Goal: Transaction & Acquisition: Purchase product/service

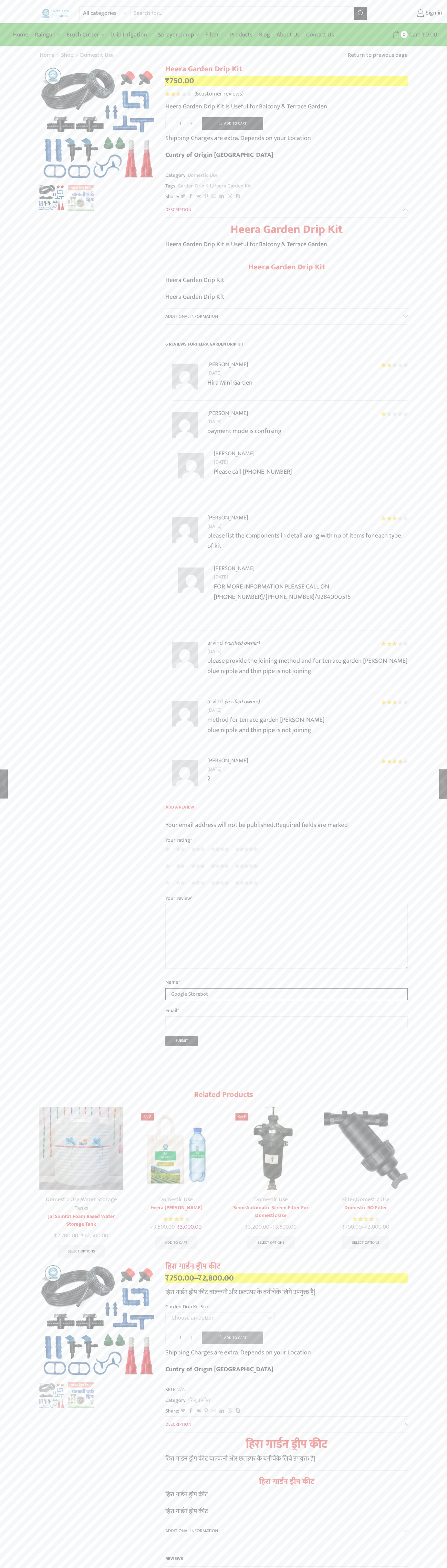
type input "Google Storebot"
click at [233, 123] on button "Add to cart" at bounding box center [232, 123] width 62 height 13
click at [406, 35] on span "Cart" at bounding box center [407, 35] width 13 height 9
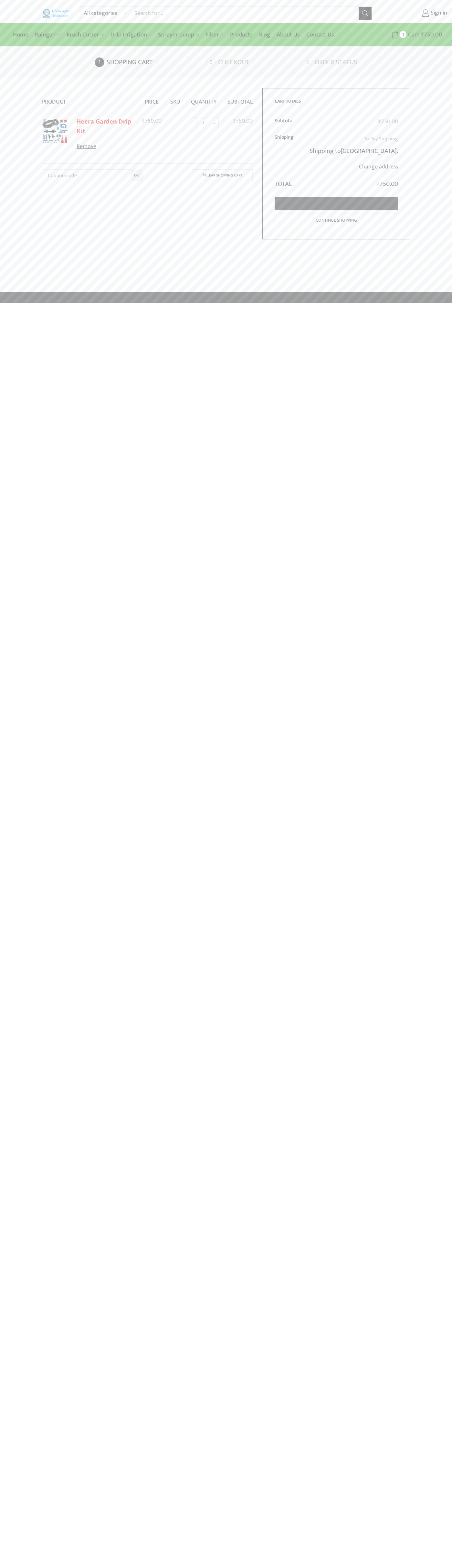
click at [336, 204] on link "Proceed to checkout" at bounding box center [336, 204] width 123 height 13
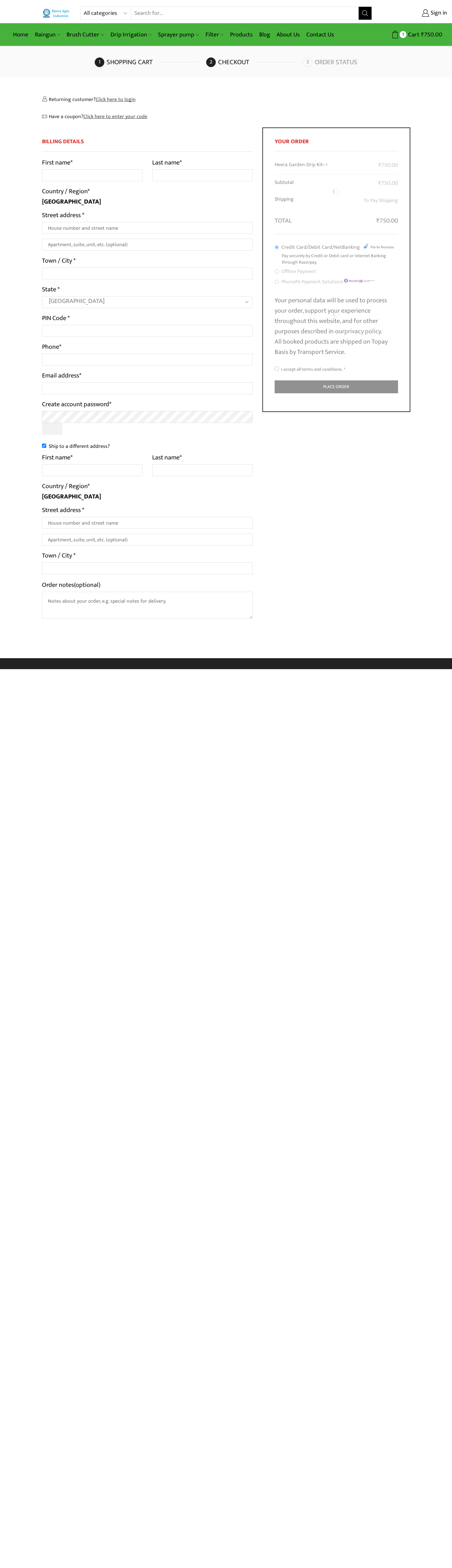
select select "MH"
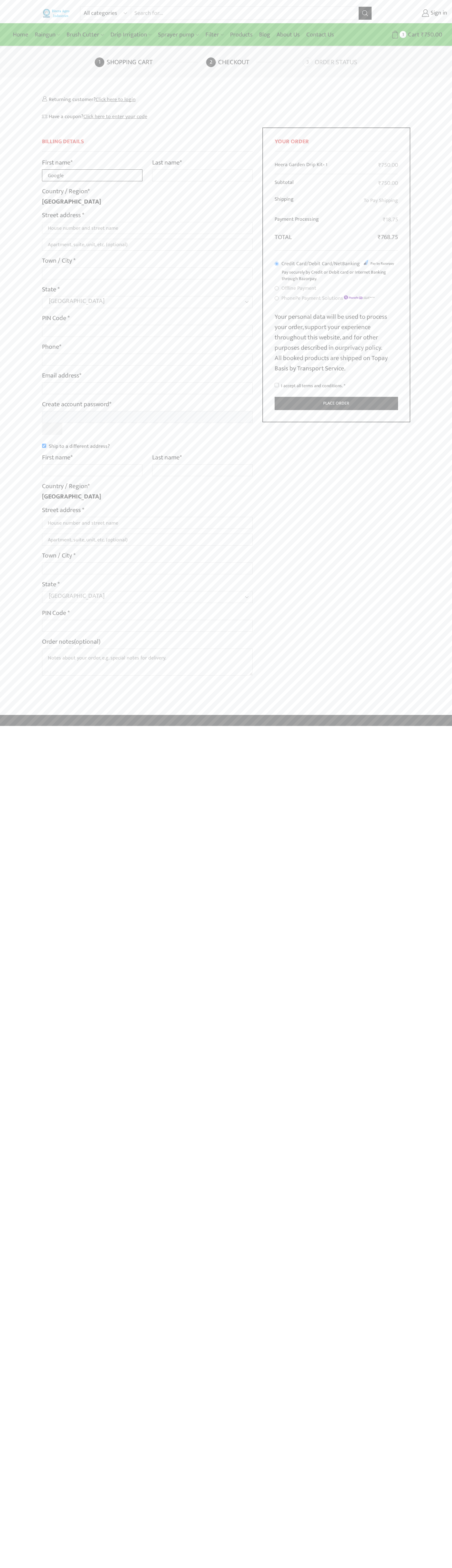
type input "Google"
type input "Storebot"
type input "1600 Amphitheatre Parkway"
type input "First floor"
type input "mountain view"
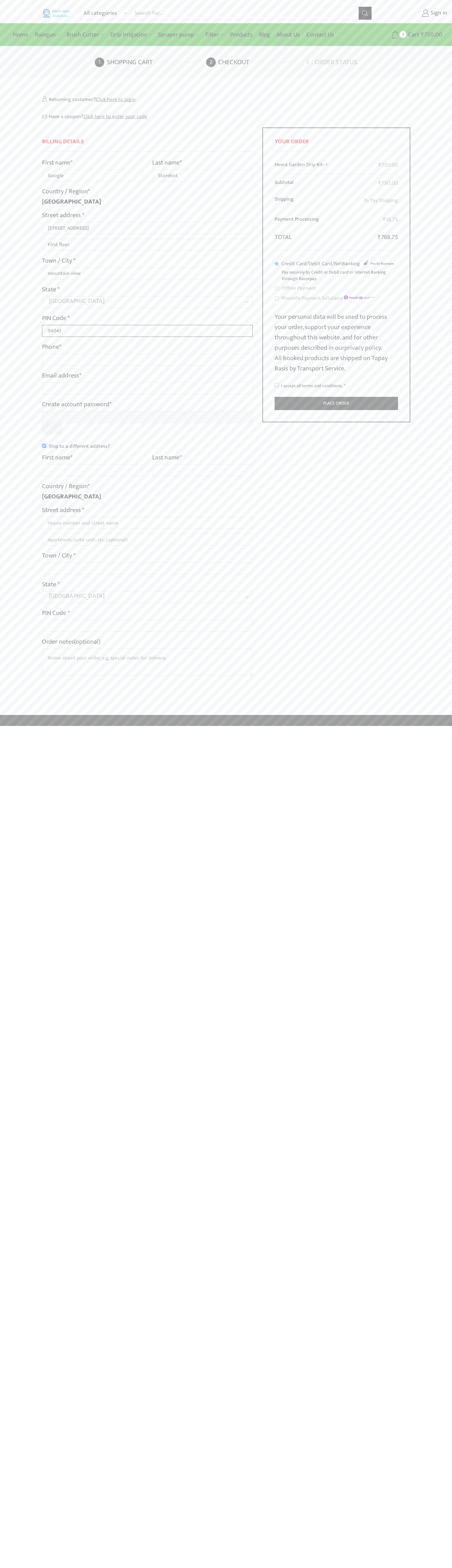
type input "94043"
type input "08067218000"
type input "johnsmith007@storebotmail.joonix.net"
click at [44, 446] on input "Ship to a different address?" at bounding box center [44, 446] width 4 height 4
checkbox input "false"
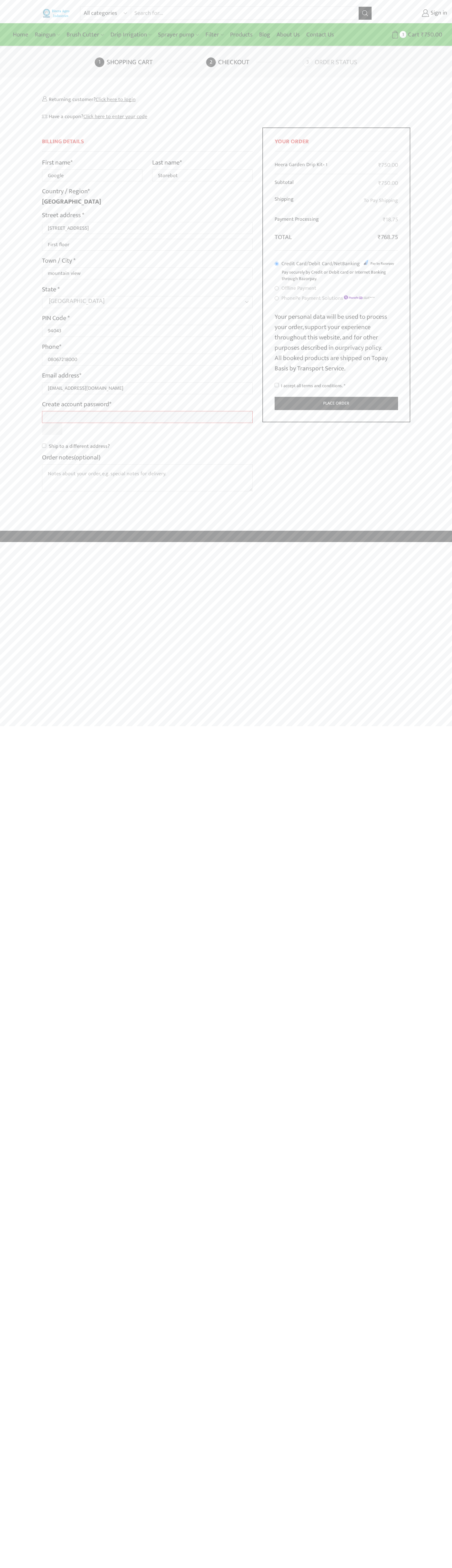
click at [277, 385] on input "I accept all terms and conditions. *" at bounding box center [277, 385] width 4 height 4
checkbox input "true"
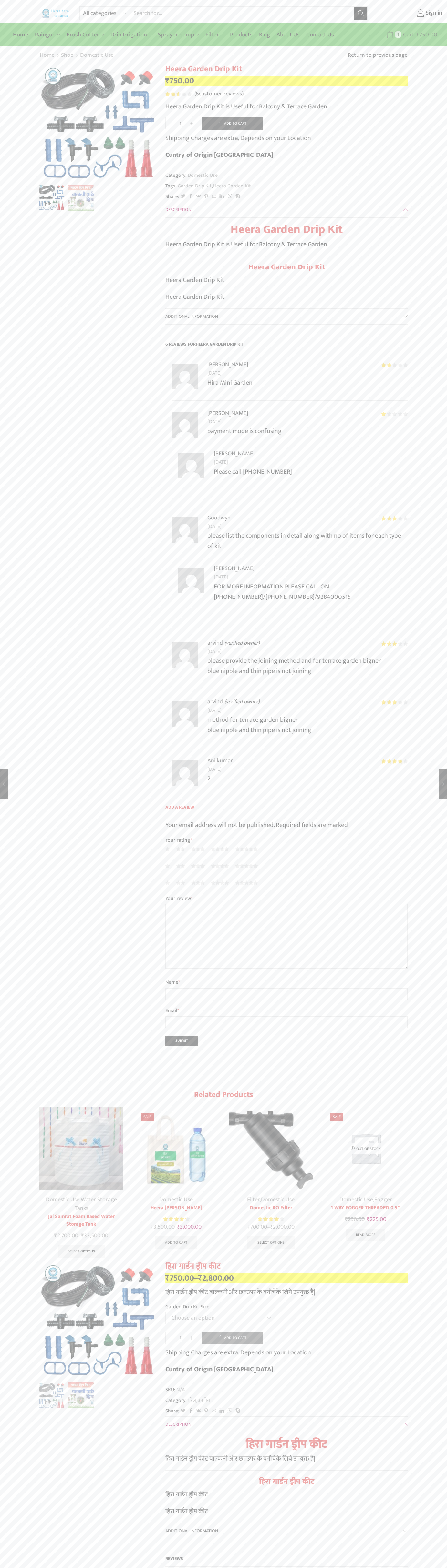
click at [407, 35] on span "Cart" at bounding box center [407, 35] width 13 height 9
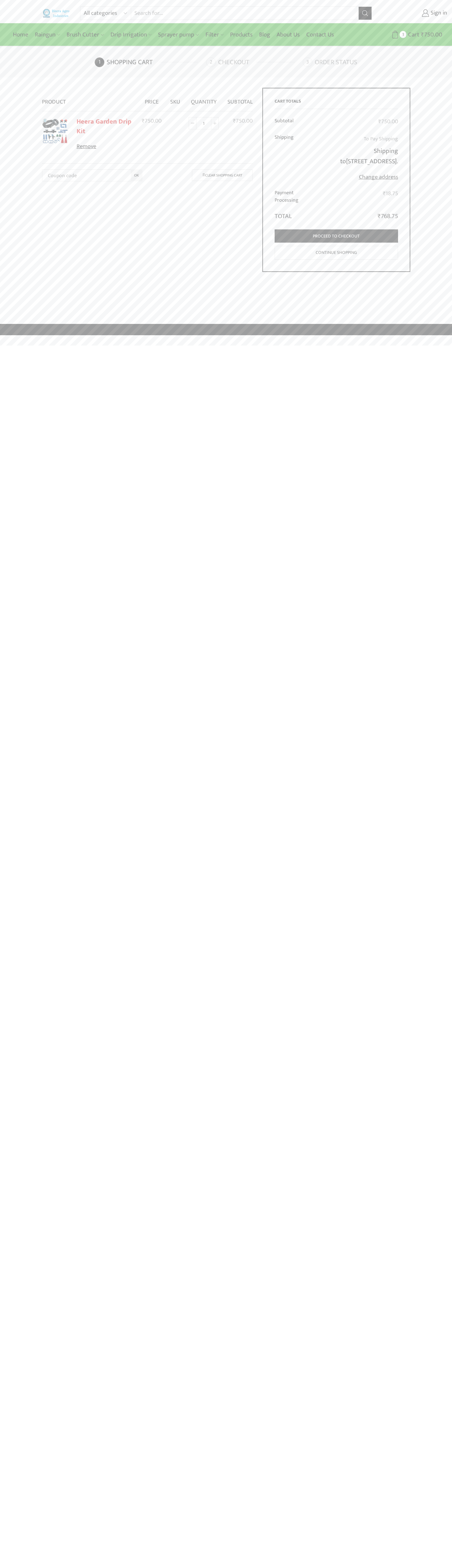
click at [105, 147] on link "Remove" at bounding box center [105, 147] width 57 height 9
